Goal: Book appointment/travel/reservation

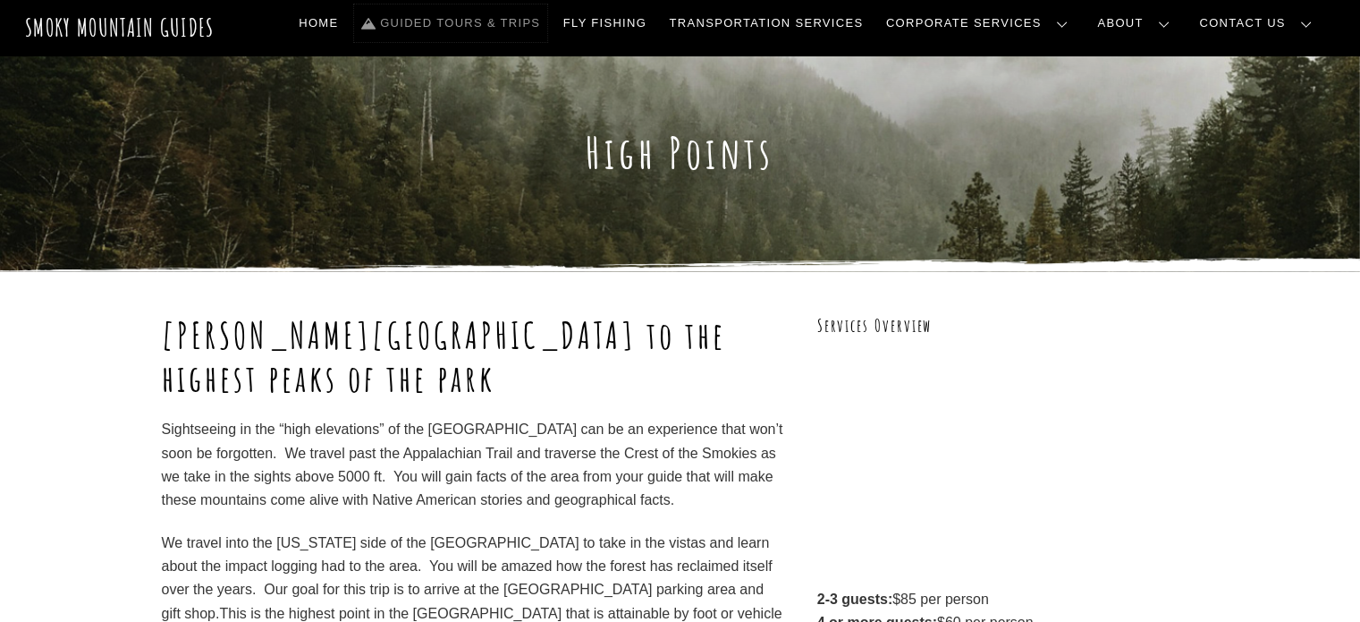
click at [547, 19] on link "Guided Tours & Trips" at bounding box center [450, 23] width 193 height 38
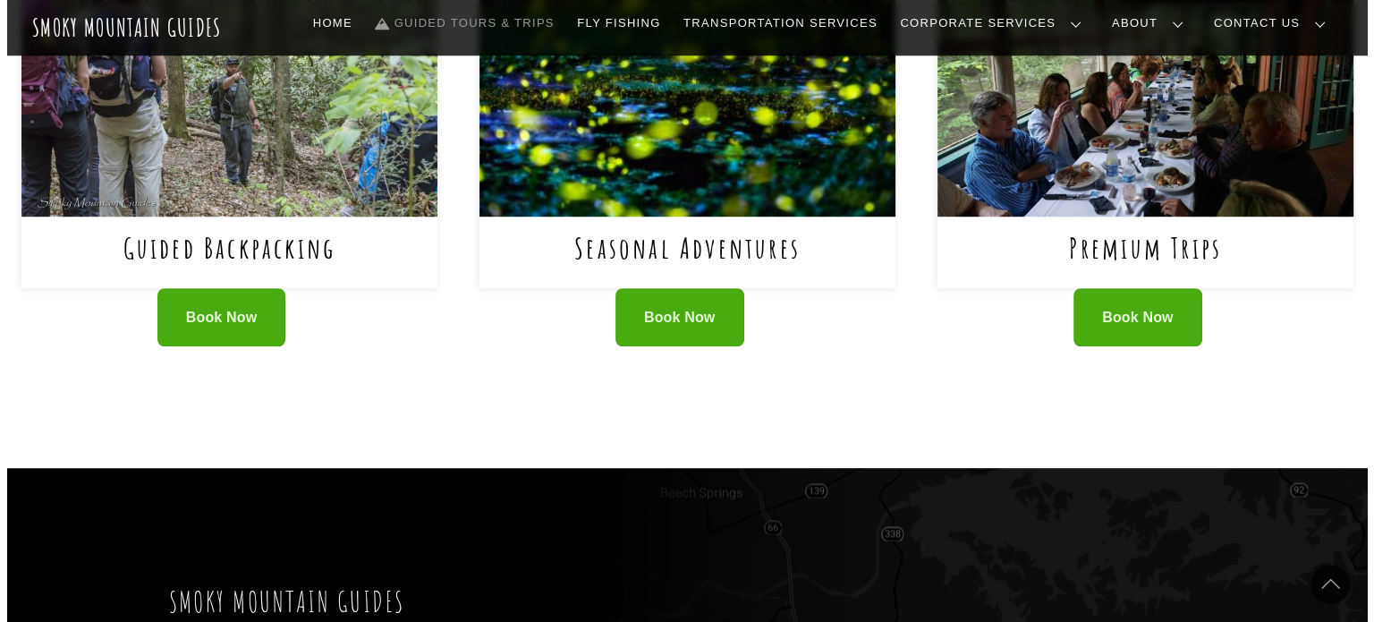
scroll to position [1163, 0]
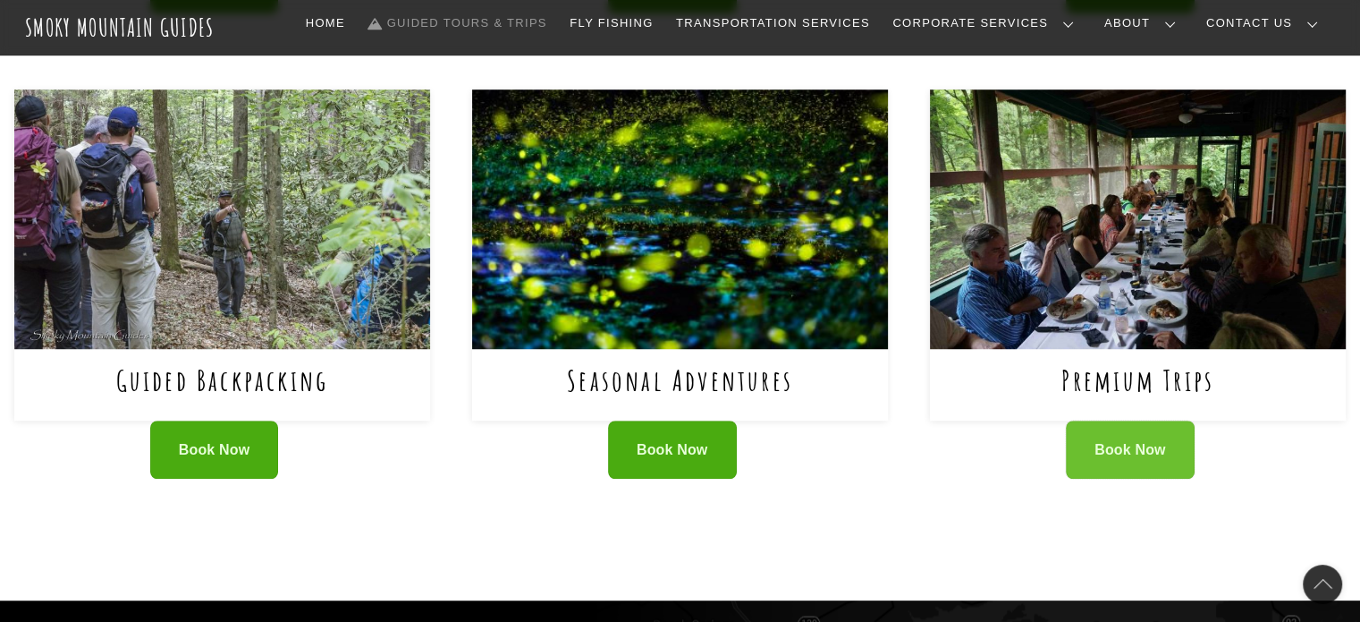
click at [1145, 442] on span "Book Now" at bounding box center [1131, 450] width 72 height 19
click at [1148, 448] on span "Book Now" at bounding box center [1131, 450] width 72 height 19
click at [1108, 455] on span "Book Now" at bounding box center [1131, 450] width 72 height 19
click at [668, 290] on img at bounding box center [680, 218] width 416 height 259
